Goal: Task Accomplishment & Management: Manage account settings

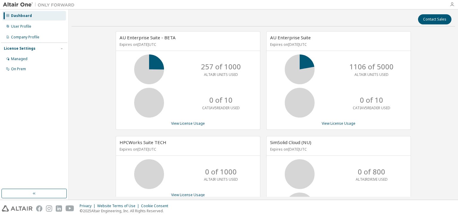
click at [452, 4] on icon "button" at bounding box center [451, 4] width 5 height 5
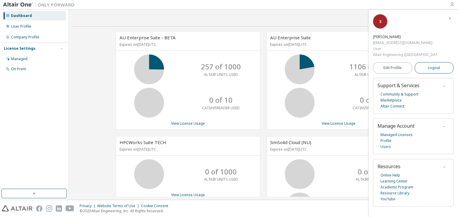
click at [428, 62] on button "Logout" at bounding box center [433, 67] width 39 height 11
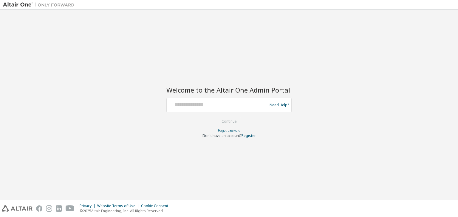
click at [230, 130] on link "Forgot password" at bounding box center [229, 130] width 22 height 4
click at [226, 131] on link "Forgot password" at bounding box center [229, 130] width 22 height 4
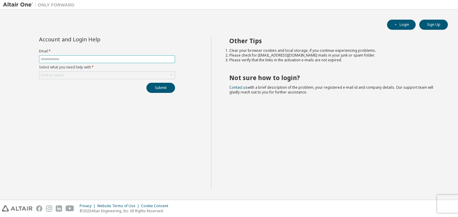
click at [118, 57] on input "text" at bounding box center [107, 59] width 133 height 5
type input "**********"
click at [103, 77] on div "Click to select" at bounding box center [106, 75] width 135 height 7
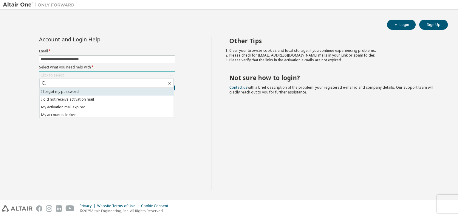
click at [77, 91] on li "I forgot my password" at bounding box center [107, 92] width 134 height 8
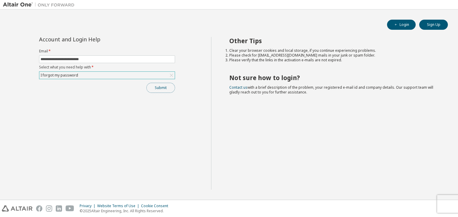
click at [156, 89] on button "Submit" at bounding box center [160, 88] width 29 height 10
click at [161, 86] on button "Submit" at bounding box center [160, 88] width 29 height 10
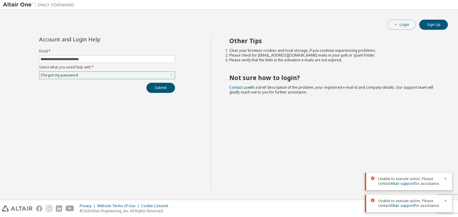
click at [406, 27] on button "Login" at bounding box center [401, 25] width 29 height 10
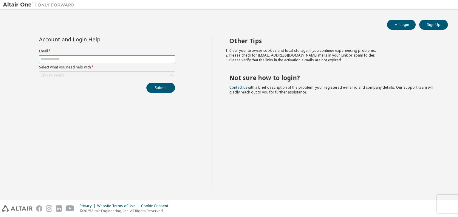
click at [57, 59] on input "text" at bounding box center [107, 59] width 133 height 5
type input "**********"
click at [100, 76] on div "Click to select" at bounding box center [106, 75] width 135 height 7
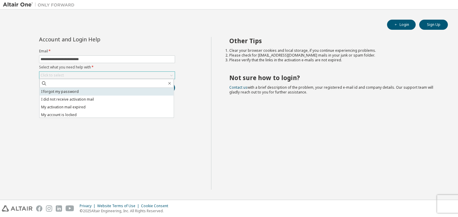
click at [77, 89] on li "I forgot my password" at bounding box center [107, 92] width 134 height 8
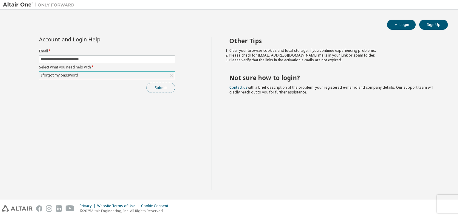
click at [157, 84] on button "Submit" at bounding box center [160, 88] width 29 height 10
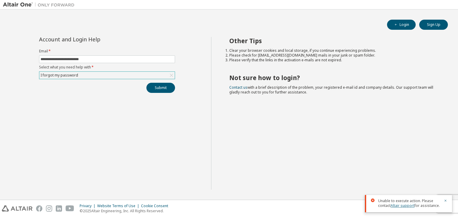
click at [399, 208] on link "Altair support" at bounding box center [402, 205] width 24 height 5
